Goal: Navigation & Orientation: Find specific page/section

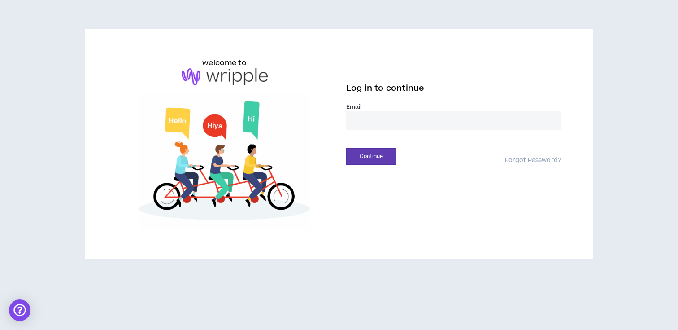
click at [372, 115] on input "email" at bounding box center [453, 120] width 215 height 19
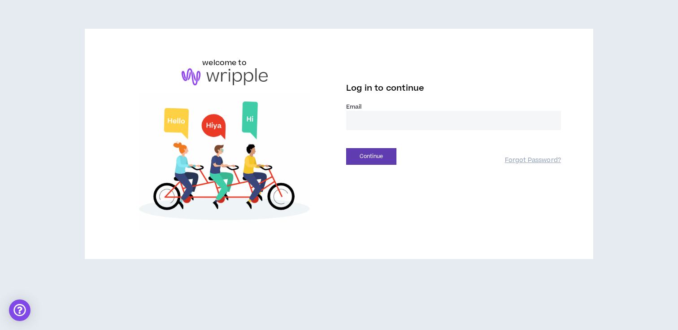
type input "**********"
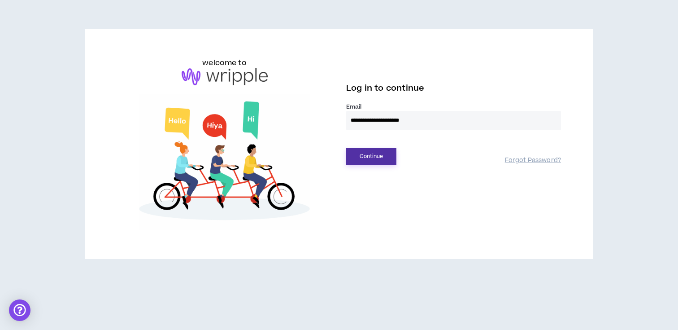
click at [378, 154] on button "Continue" at bounding box center [371, 156] width 50 height 17
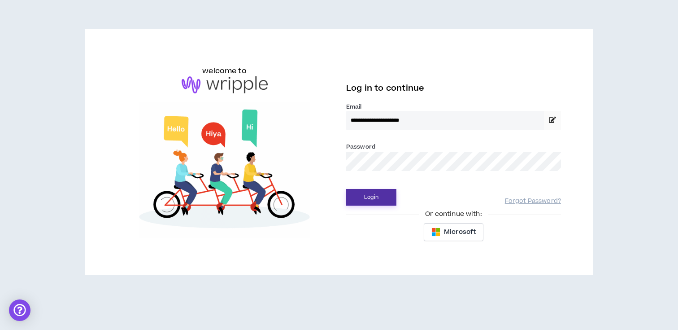
click at [367, 196] on button "Login" at bounding box center [371, 197] width 50 height 17
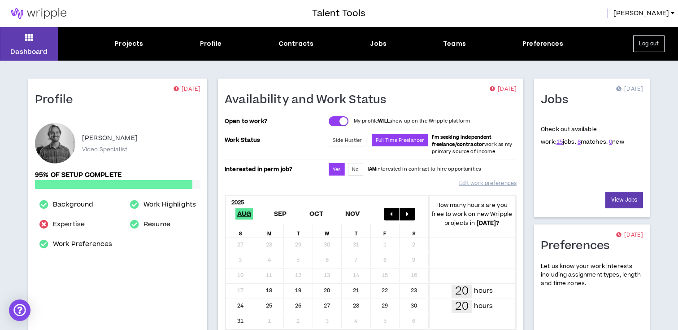
click at [388, 42] on div "Projects Profile Contracts Jobs Teams Preferences" at bounding box center [338, 43] width 561 height 9
click at [379, 40] on div "Jobs" at bounding box center [378, 43] width 17 height 9
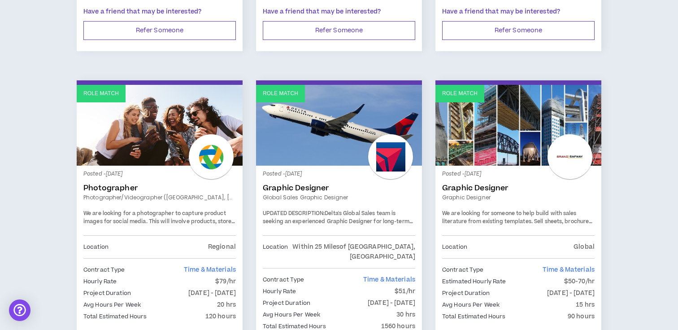
scroll to position [361, 0]
